Goal: Transaction & Acquisition: Obtain resource

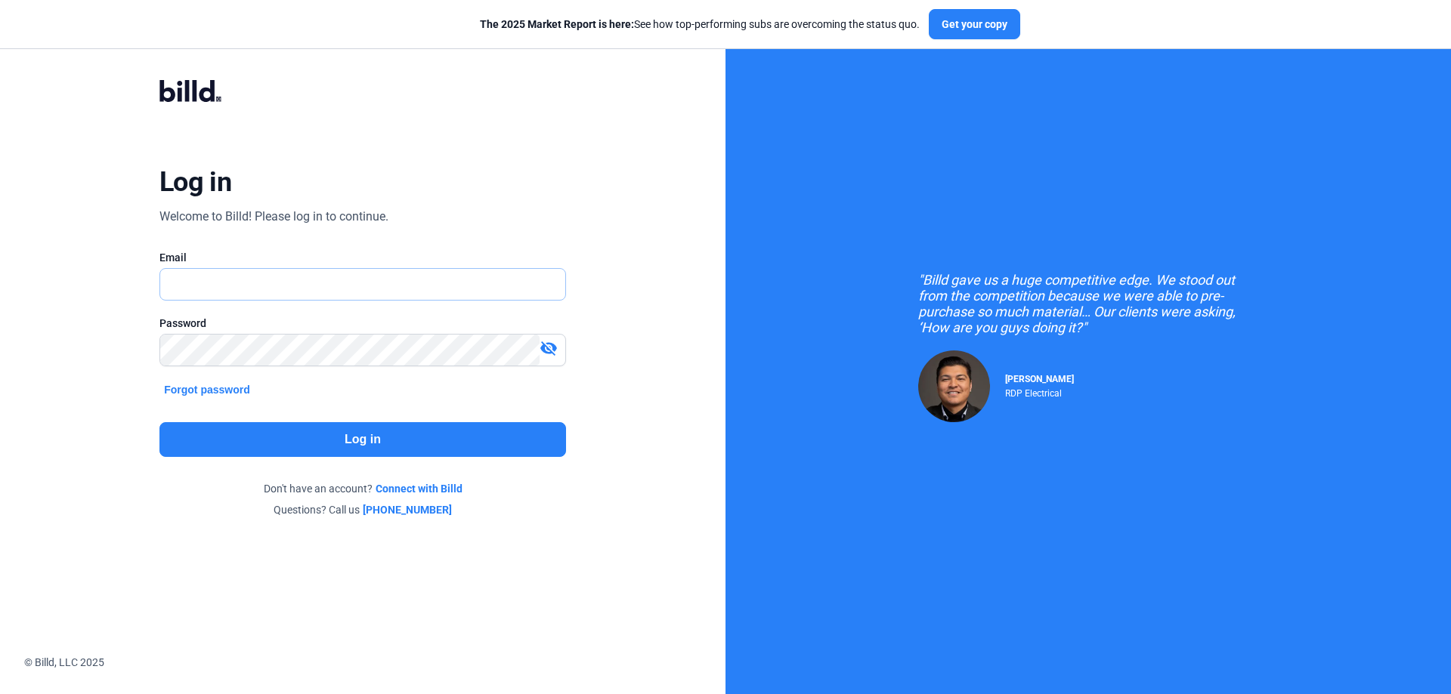
type input "[PERSON_NAME][EMAIL_ADDRESS][DOMAIN_NAME]"
click at [372, 449] on button "Log in" at bounding box center [362, 439] width 407 height 35
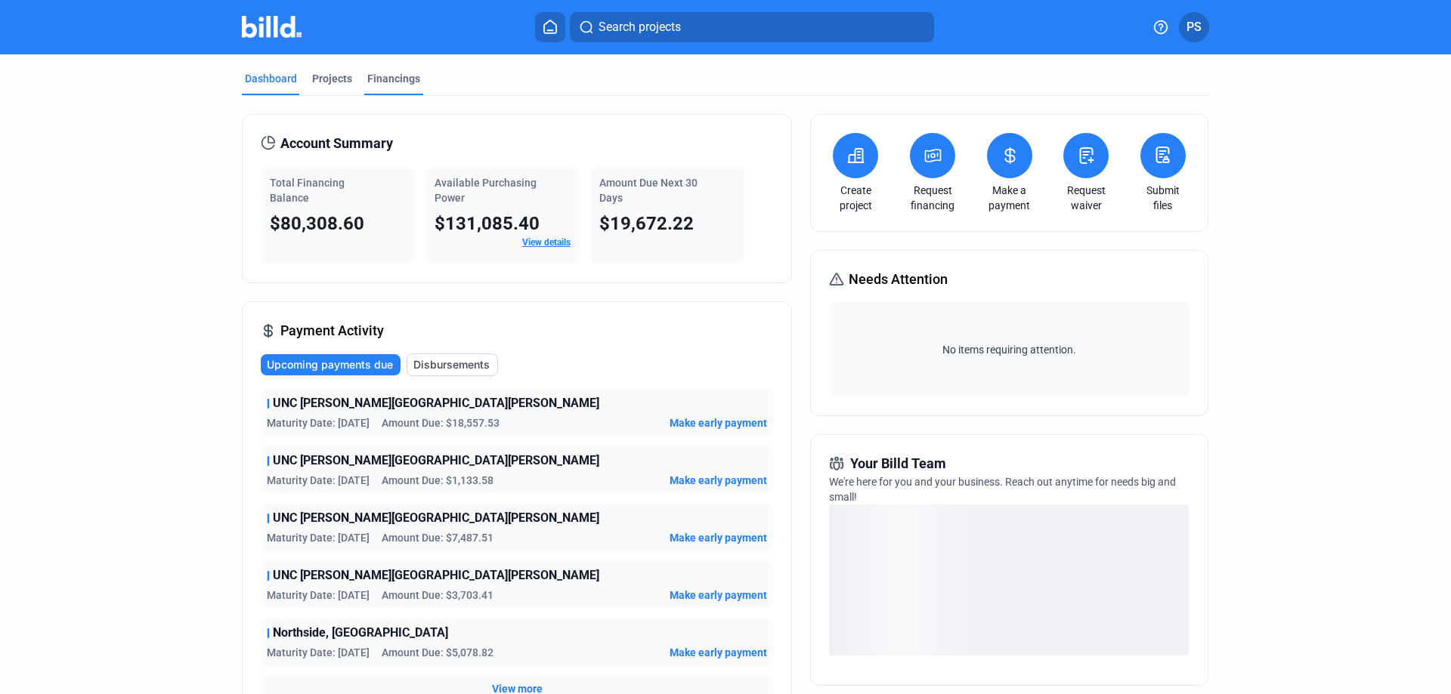
click at [376, 76] on div "Financings" at bounding box center [393, 78] width 53 height 15
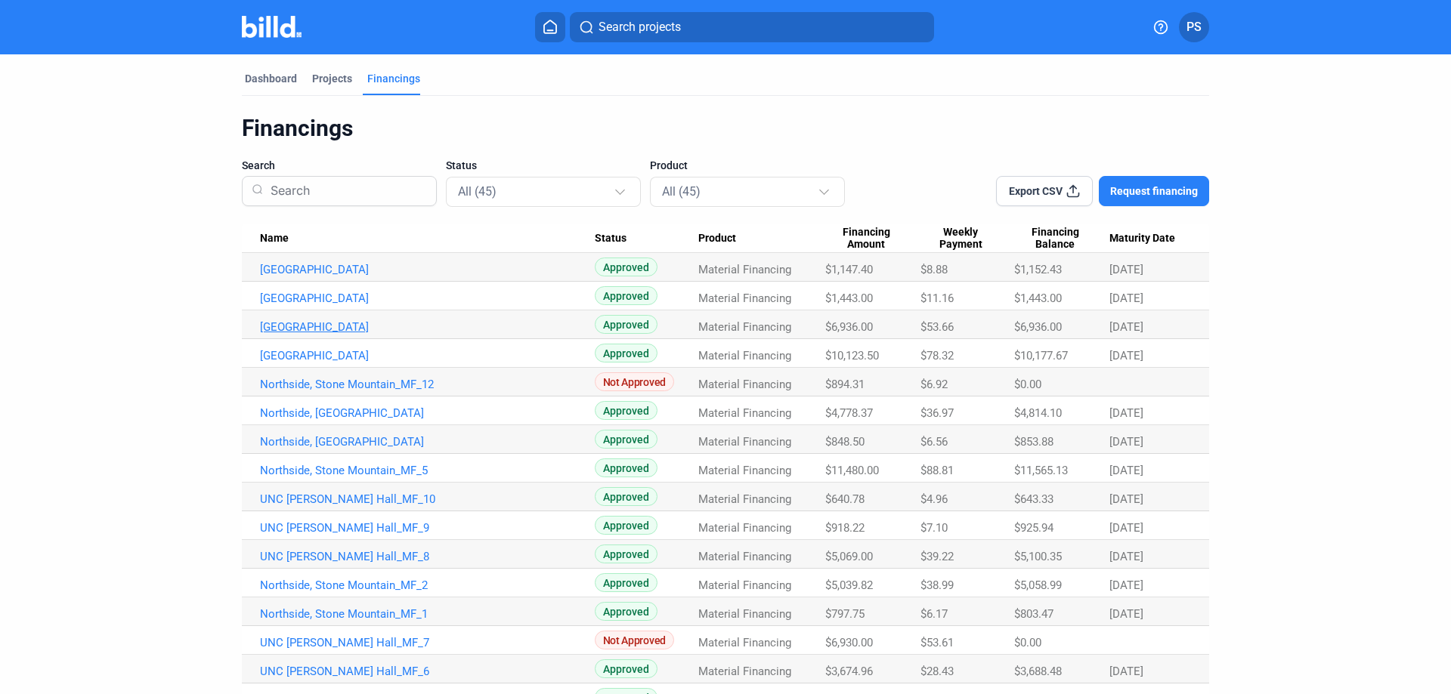
click at [285, 277] on link "[GEOGRAPHIC_DATA]" at bounding box center [427, 270] width 335 height 14
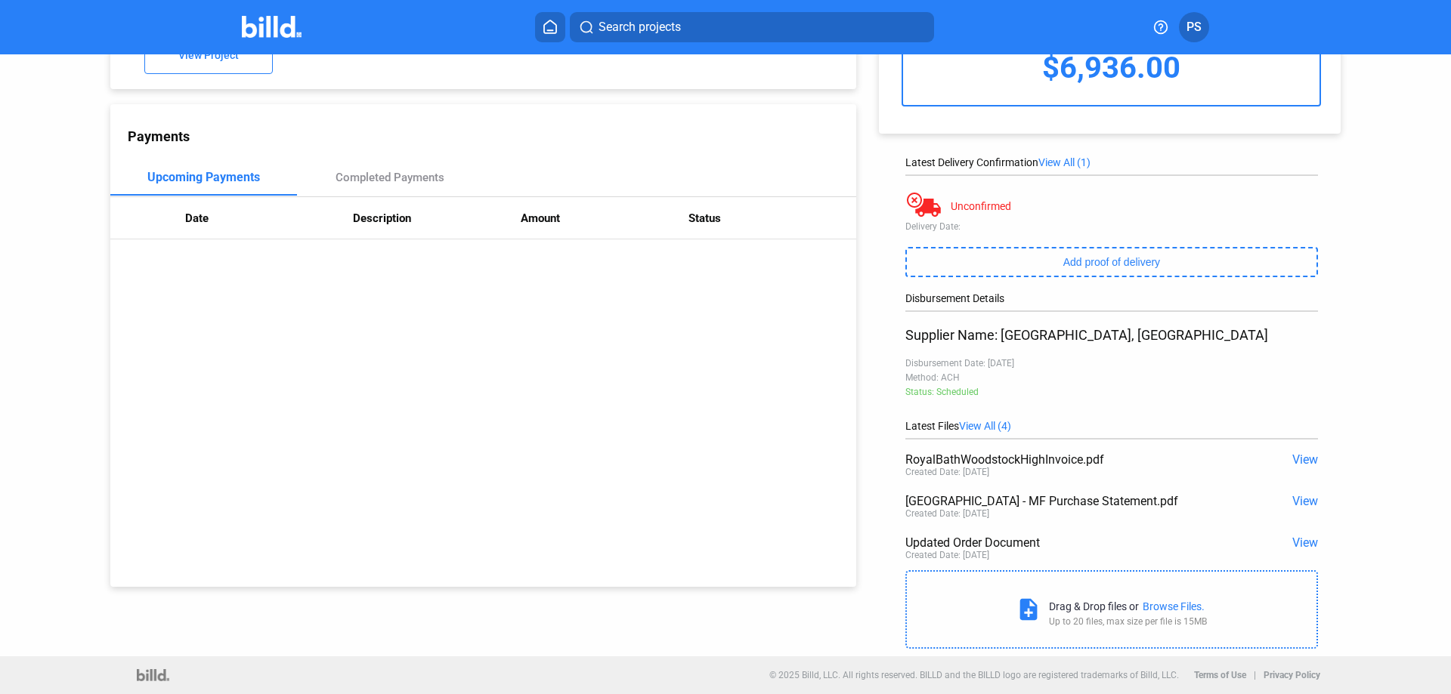
scroll to position [128, 0]
click at [1292, 459] on span "View" at bounding box center [1305, 460] width 26 height 14
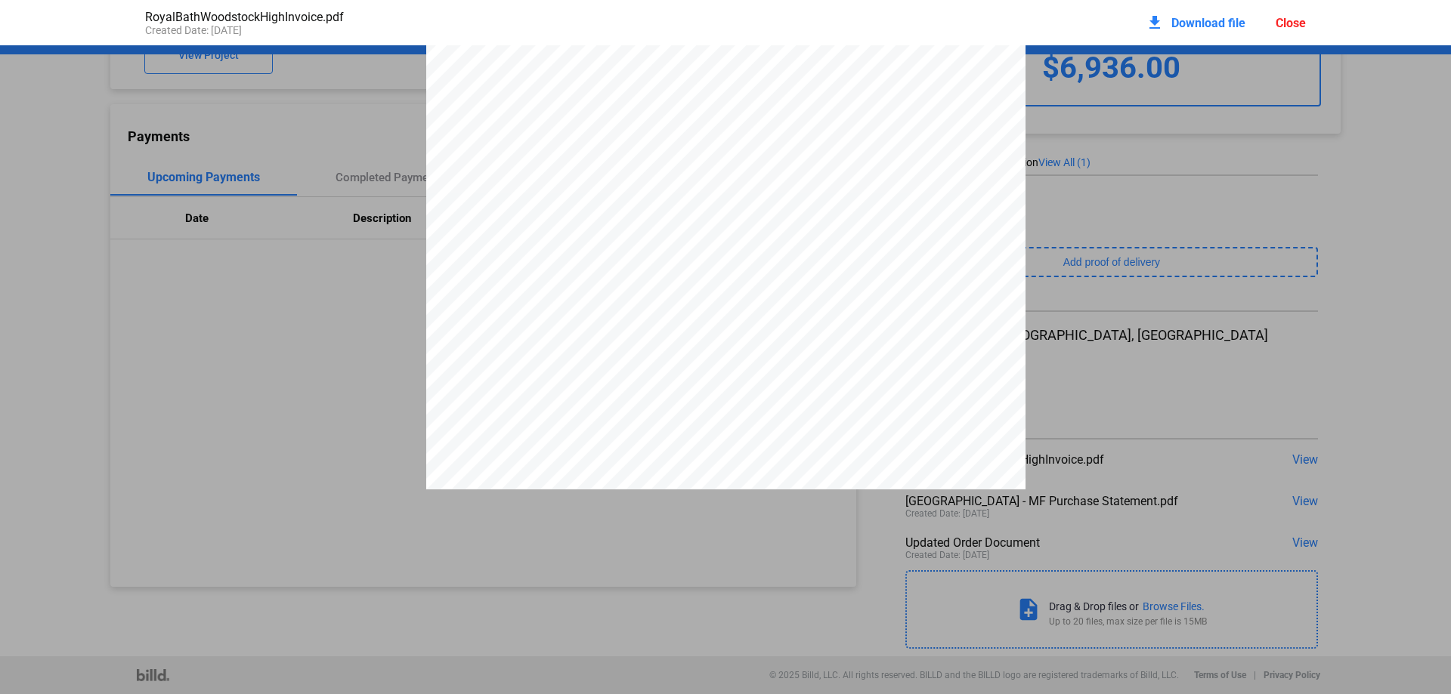
scroll to position [0, 0]
click at [1186, 20] on span "Download file" at bounding box center [1208, 23] width 74 height 14
